Goal: Task Accomplishment & Management: Use online tool/utility

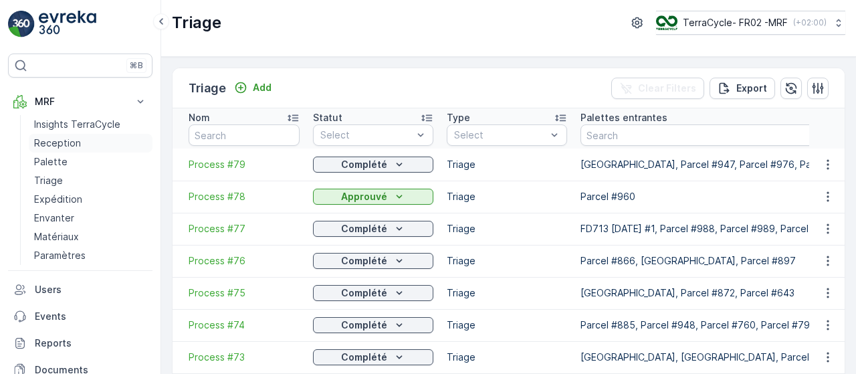
click at [71, 145] on p "Reception" at bounding box center [57, 142] width 47 height 13
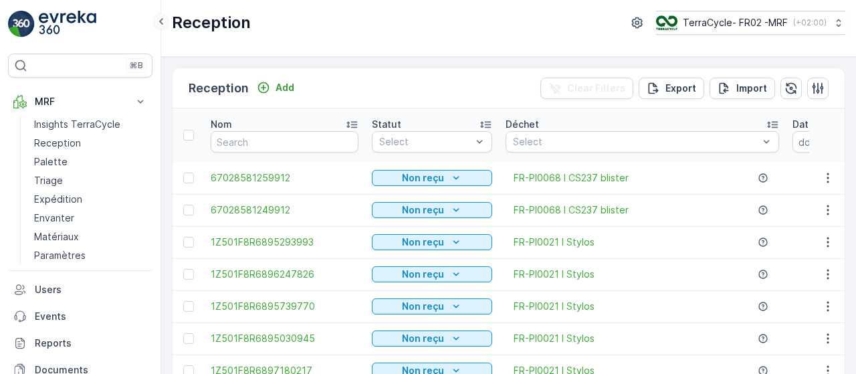
click at [166, 21] on icon at bounding box center [161, 21] width 15 height 16
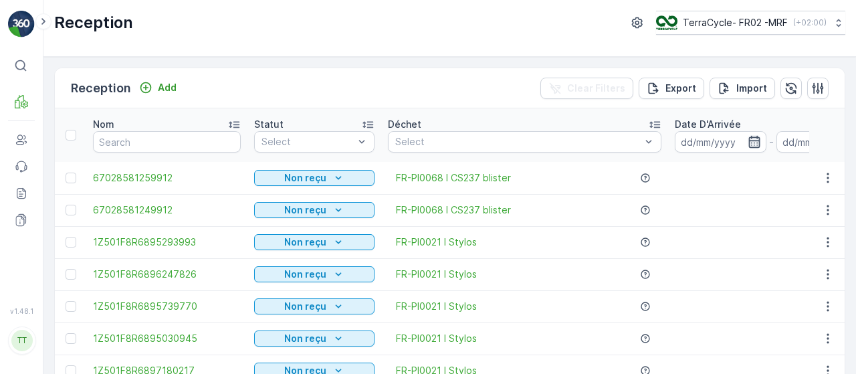
click at [748, 137] on icon "button" at bounding box center [753, 142] width 11 height 12
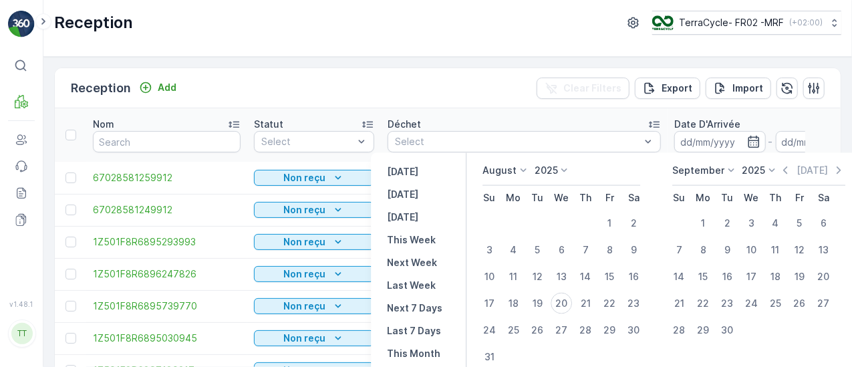
click at [512, 172] on p "August" at bounding box center [500, 170] width 34 height 13
click at [509, 225] on span "March" at bounding box center [504, 226] width 27 height 13
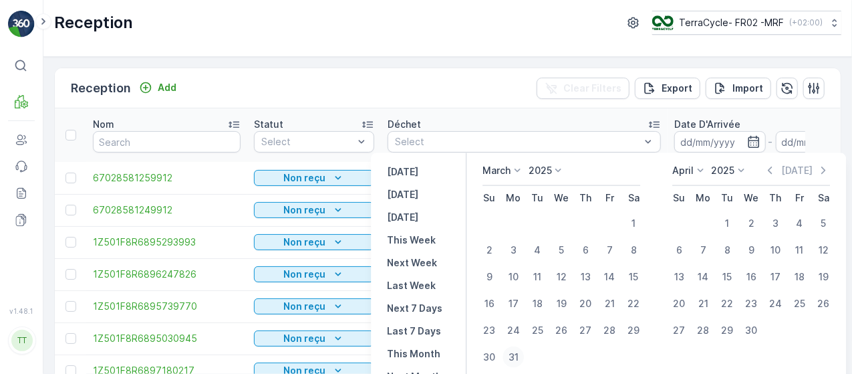
click at [513, 355] on div "31" at bounding box center [513, 356] width 21 height 21
type input "31.03.2025"
click at [513, 355] on div "31" at bounding box center [513, 356] width 21 height 21
type input "31.03.2025"
click at [758, 327] on div "30" at bounding box center [751, 330] width 21 height 21
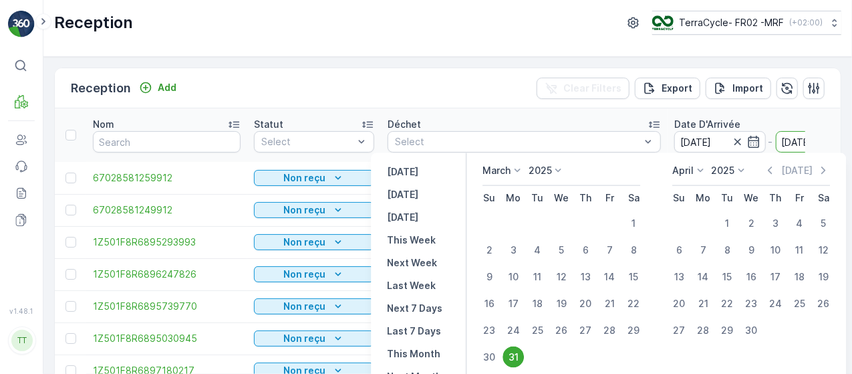
type input "30.04.2025"
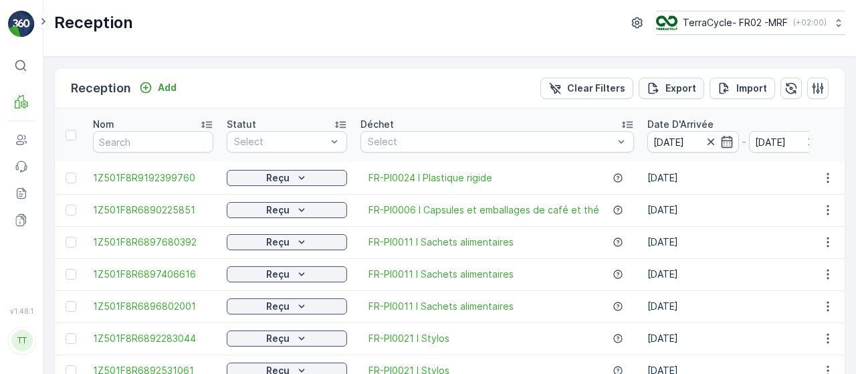
click at [661, 93] on div "Export" at bounding box center [670, 88] width 49 height 13
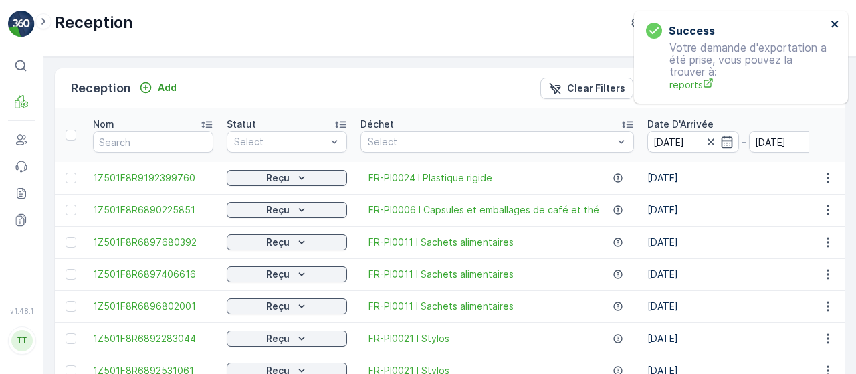
click at [838, 27] on icon "close" at bounding box center [834, 24] width 9 height 11
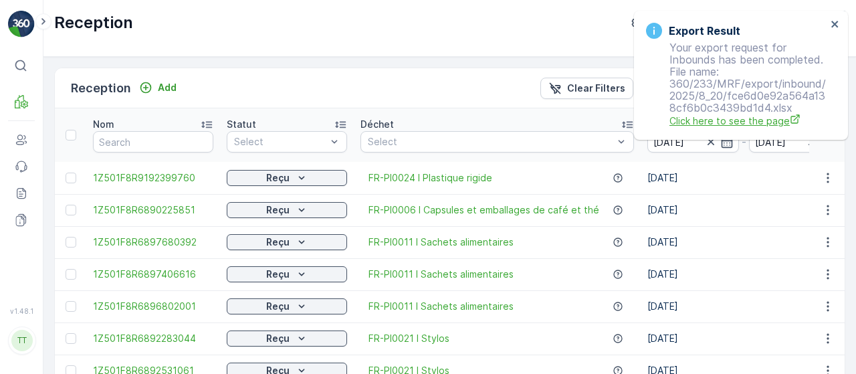
click at [695, 128] on span "Click here to see the page" at bounding box center [747, 121] width 157 height 14
click at [158, 144] on input "text" at bounding box center [153, 141] width 120 height 21
paste input "1Z501F8R6895428963"
type input "1Z501F8R6895428963"
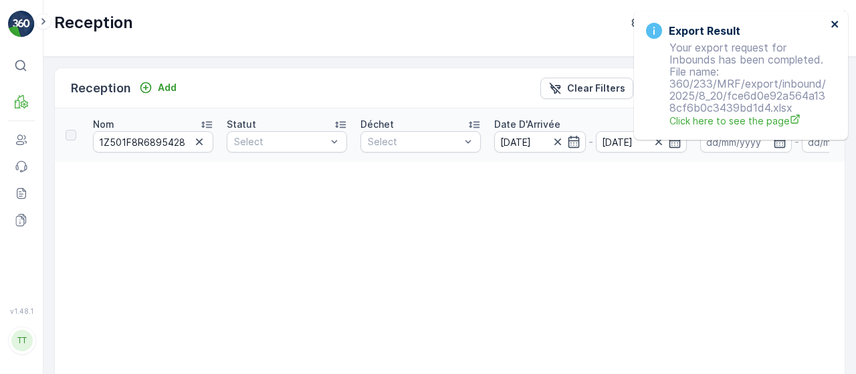
click at [833, 20] on icon "close" at bounding box center [834, 24] width 9 height 11
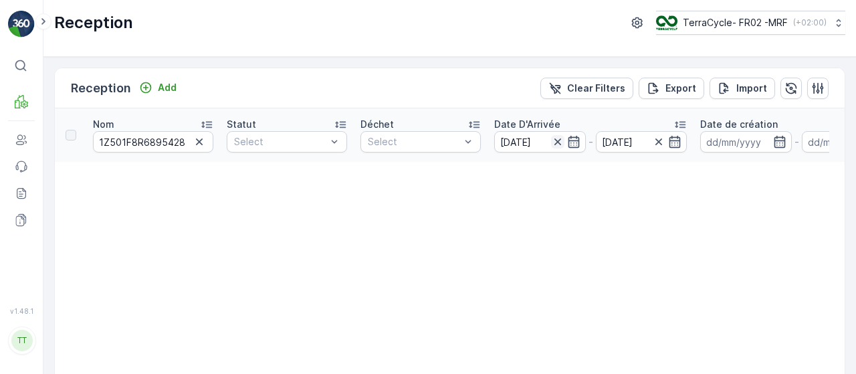
click at [556, 140] on icon "button" at bounding box center [556, 141] width 7 height 7
click at [818, 16] on div "TerraCycle- FR02 -MRF ( +02:00 )" at bounding box center [740, 22] width 170 height 15
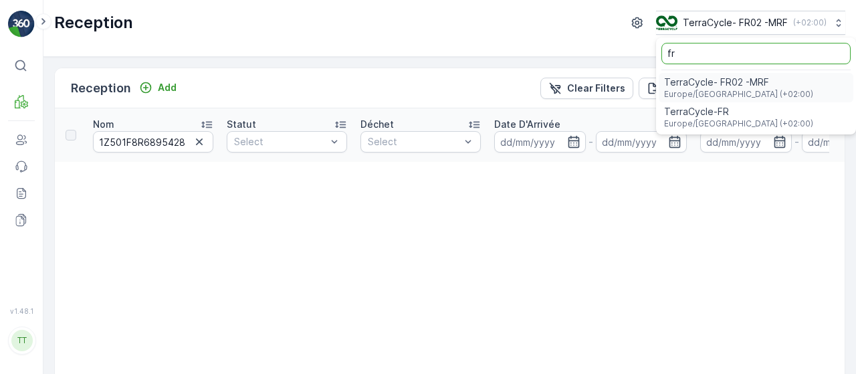
type input "fr"
click at [676, 122] on span "Europe/Paris (+02:00)" at bounding box center [738, 123] width 149 height 11
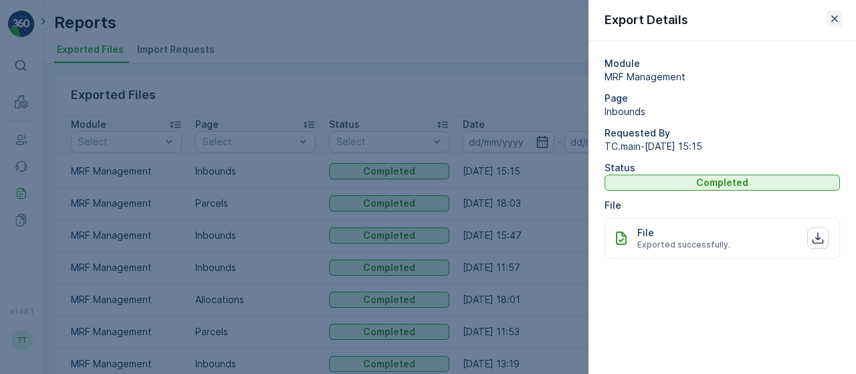
click at [830, 19] on icon "button" at bounding box center [834, 18] width 13 height 13
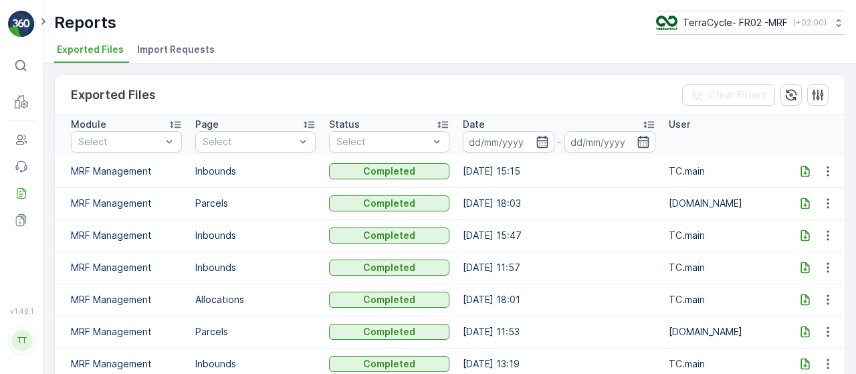
click at [802, 173] on icon at bounding box center [804, 170] width 13 height 13
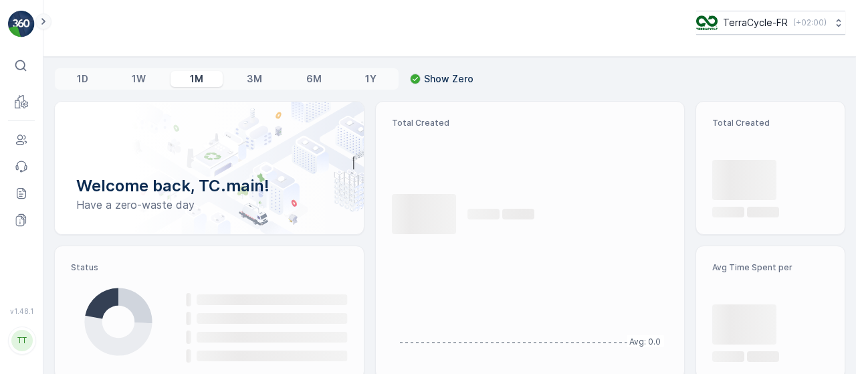
click at [43, 23] on icon at bounding box center [43, 21] width 4 height 7
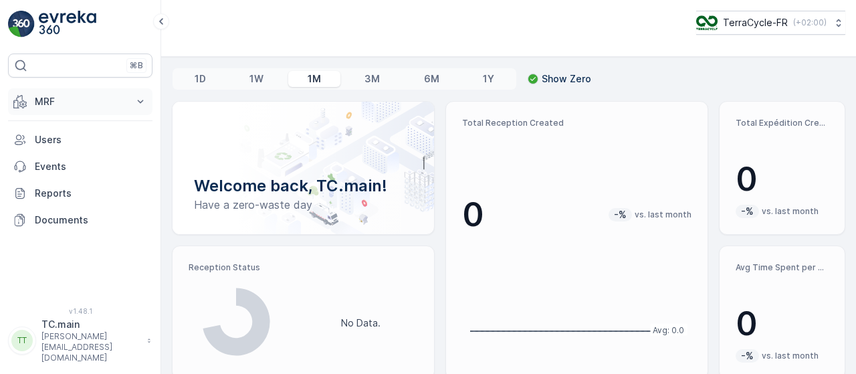
click at [61, 95] on p "MRF" at bounding box center [80, 101] width 91 height 13
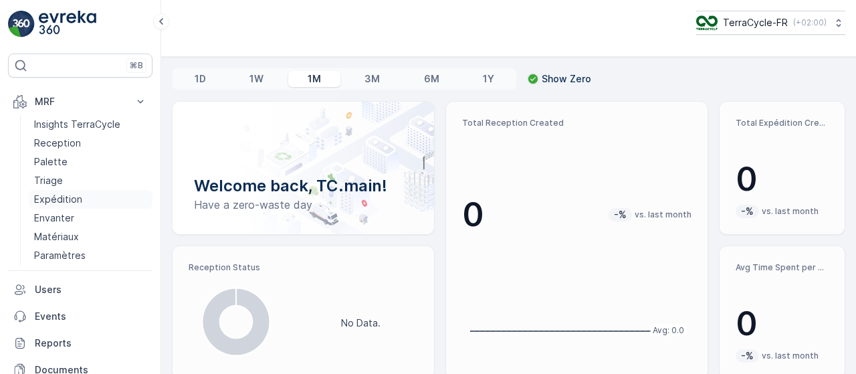
click at [55, 195] on p "Expédition" at bounding box center [58, 199] width 48 height 13
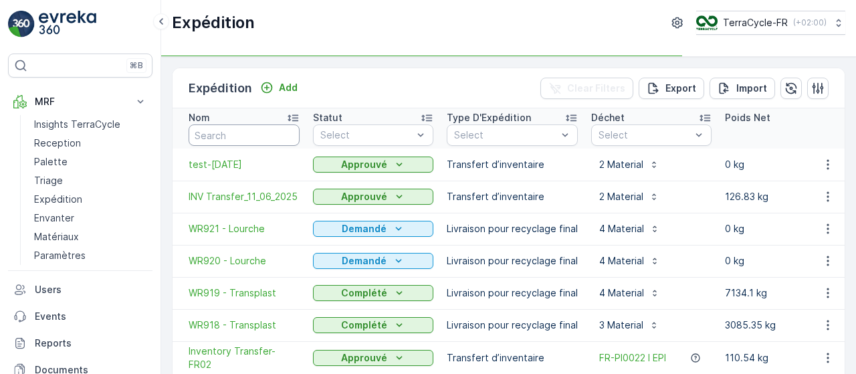
click at [235, 136] on input "text" at bounding box center [244, 134] width 111 height 21
paste input "WR865"
type input "WR865"
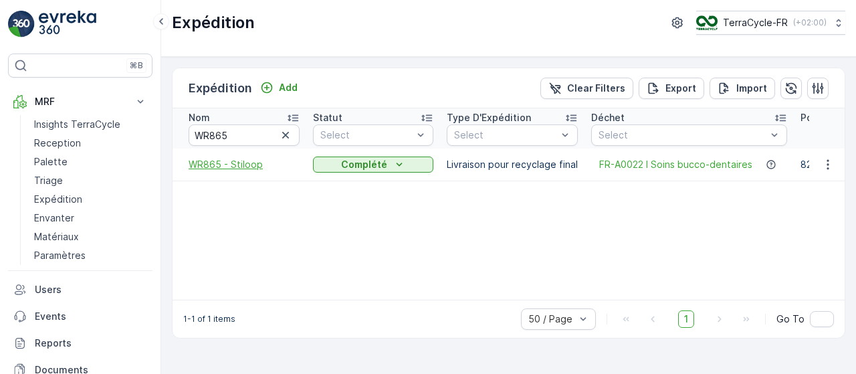
click at [225, 160] on span "WR865 - Stiloop" at bounding box center [244, 164] width 111 height 13
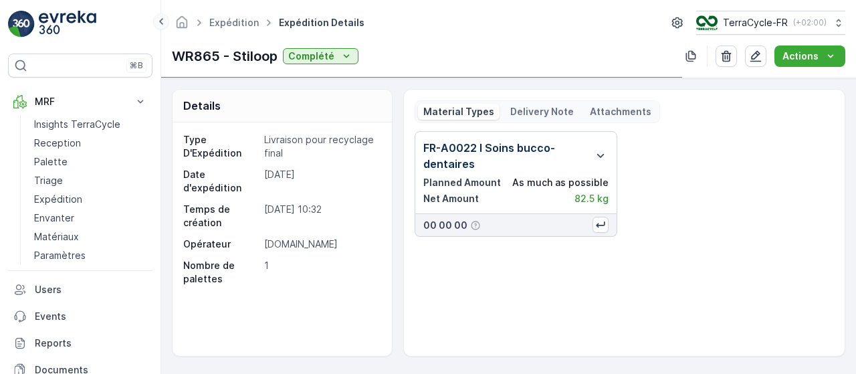
click at [163, 21] on icon at bounding box center [161, 21] width 15 height 16
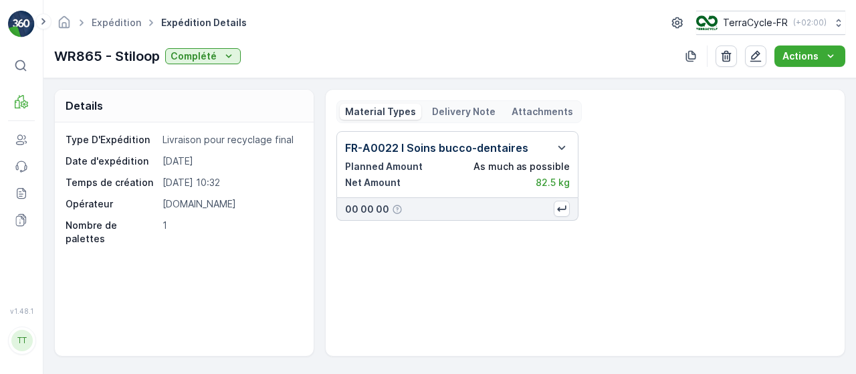
click at [457, 104] on div "Delivery Note" at bounding box center [463, 112] width 74 height 16
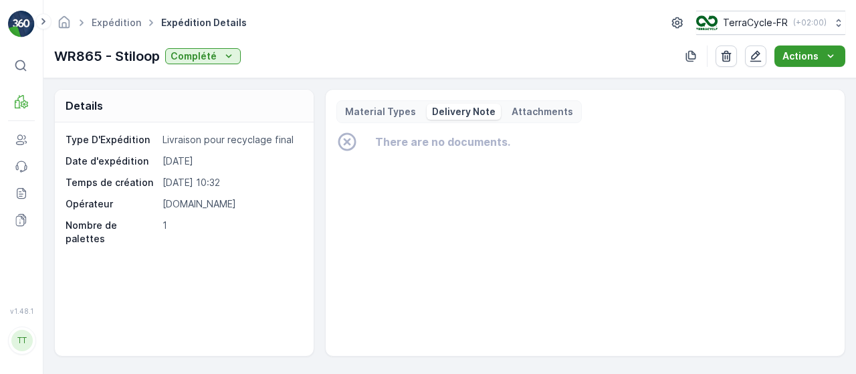
click at [816, 52] on p "Actions" at bounding box center [800, 55] width 36 height 13
click at [789, 80] on span "Create Delivery Note" at bounding box center [803, 80] width 96 height 13
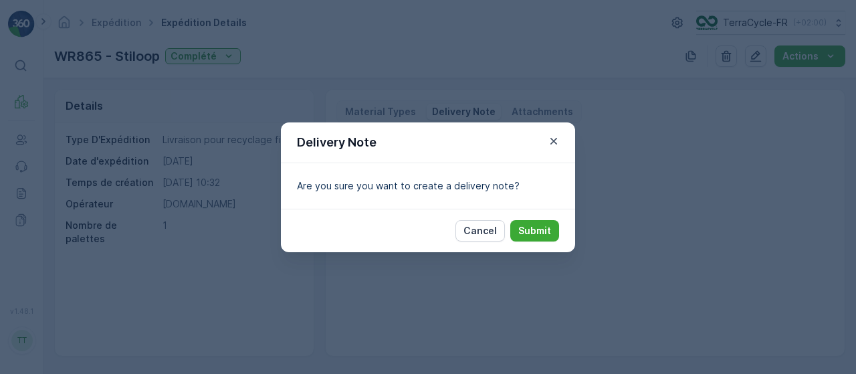
click at [525, 243] on div "Cancel Submit" at bounding box center [428, 230] width 294 height 43
click at [526, 233] on p "Submit" at bounding box center [534, 230] width 33 height 13
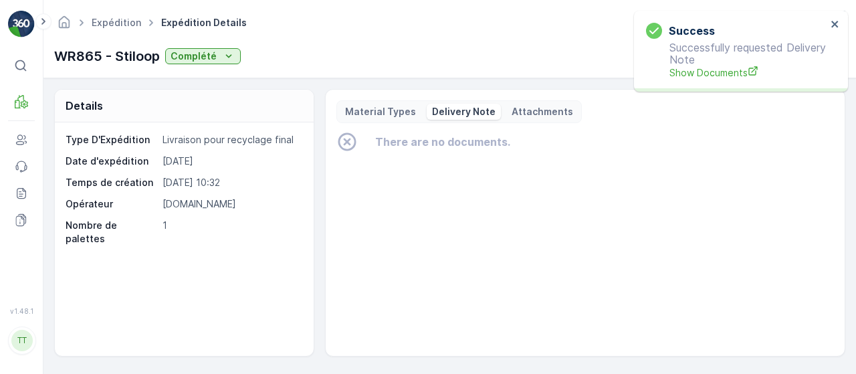
click at [370, 113] on p "Material Types" at bounding box center [380, 111] width 71 height 13
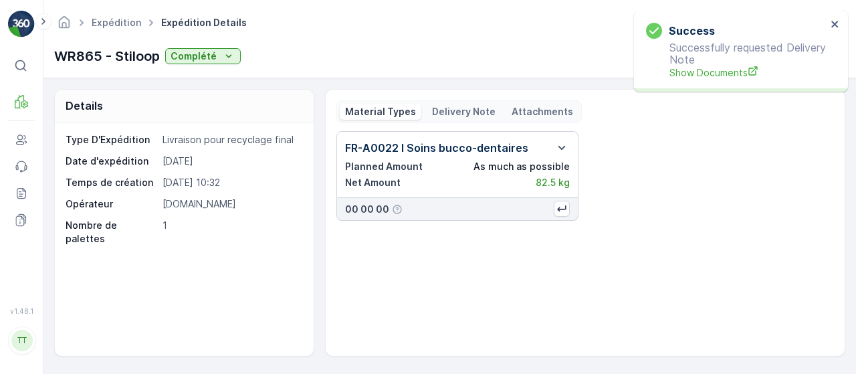
click at [453, 108] on p "Delivery Note" at bounding box center [464, 111] width 64 height 13
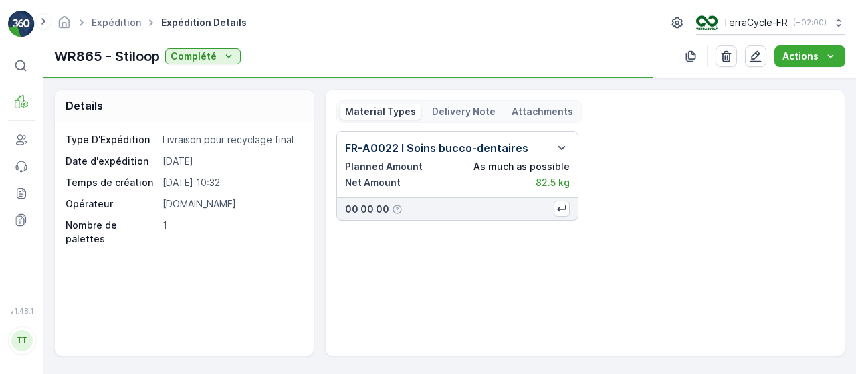
click at [441, 105] on p "Delivery Note" at bounding box center [464, 111] width 64 height 13
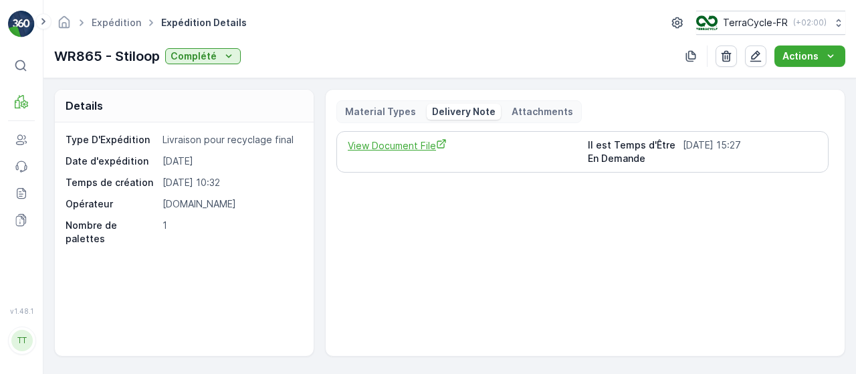
click at [386, 144] on span "View Document File" at bounding box center [462, 145] width 229 height 14
